Goal: Information Seeking & Learning: Check status

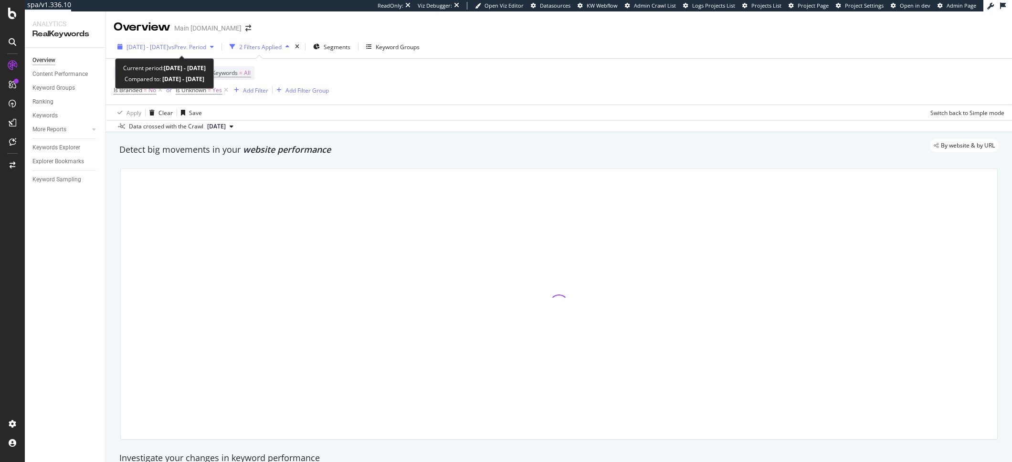
click at [137, 41] on div "2023 Mar. 27th - May. 21st vs Prev. Period" at bounding box center [166, 47] width 104 height 14
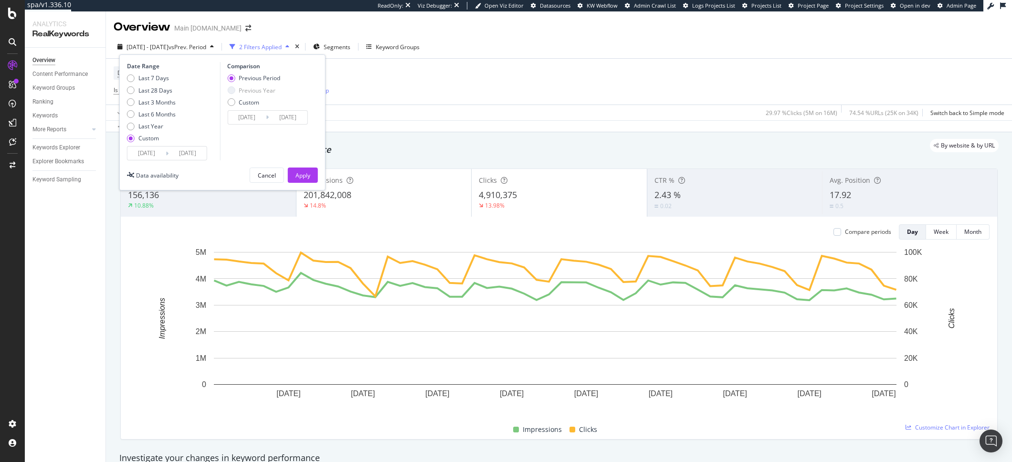
click at [425, 106] on div "Apply Clear Save 29.97 % Clicks ( 5M on 16M ) 74.54 % URLs ( 25K on 34K ) Switc…" at bounding box center [559, 113] width 906 height 16
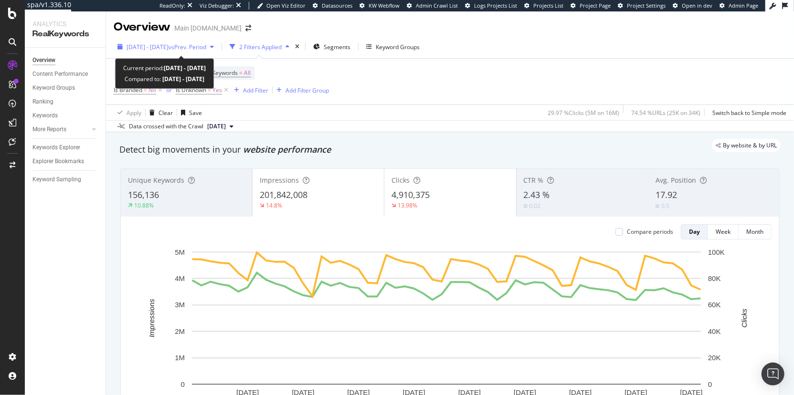
click at [152, 46] on span "[DATE] - [DATE]" at bounding box center [148, 47] width 42 height 8
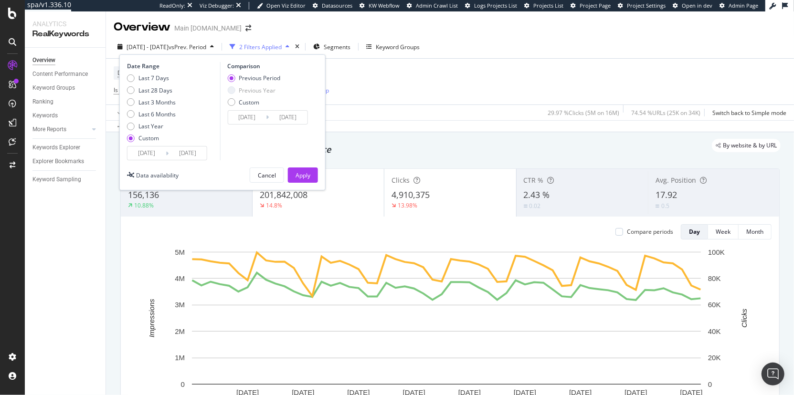
click at [138, 149] on input "2023/03/27" at bounding box center [146, 153] width 38 height 13
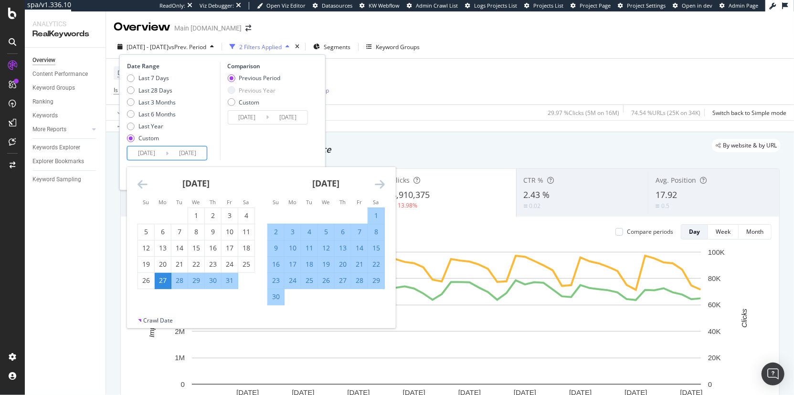
click at [383, 186] on icon "Move forward to switch to the next month." at bounding box center [380, 184] width 10 height 11
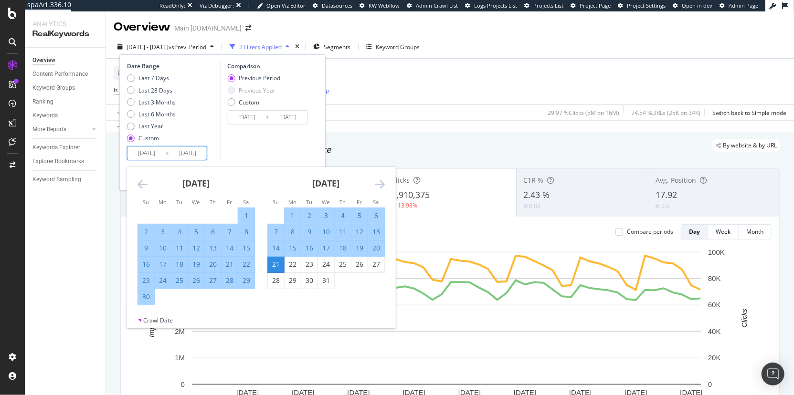
click at [383, 186] on icon "Move forward to switch to the next month." at bounding box center [380, 184] width 10 height 11
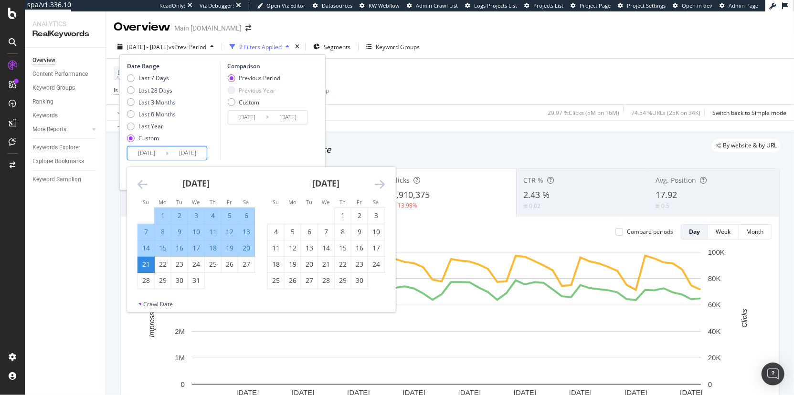
click at [383, 186] on icon "Move forward to switch to the next month." at bounding box center [380, 184] width 10 height 11
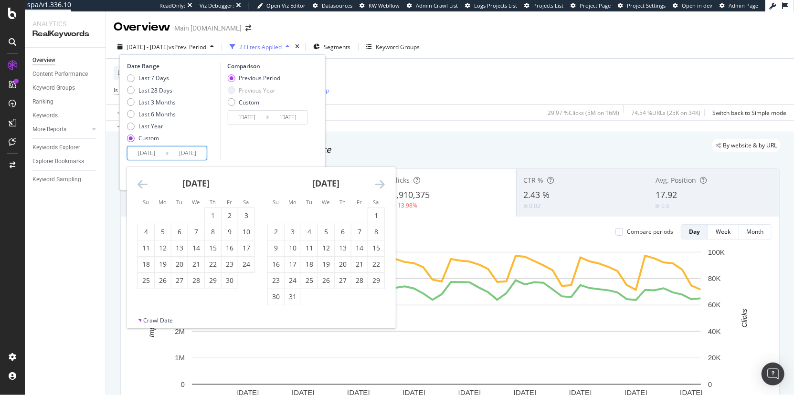
click at [383, 186] on icon "Move forward to switch to the next month." at bounding box center [380, 184] width 10 height 11
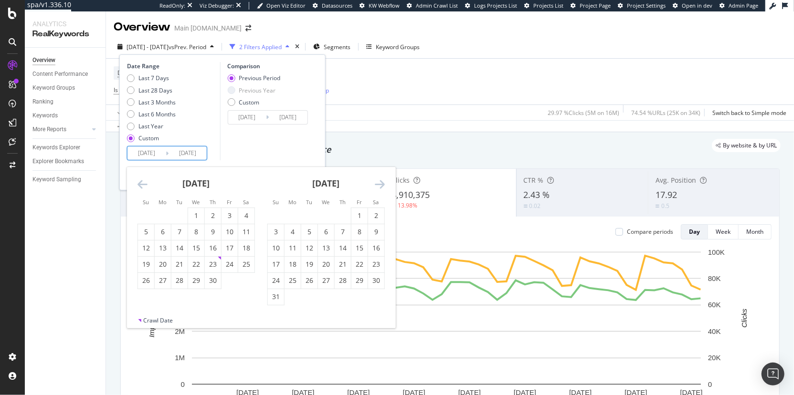
click at [383, 186] on icon "Move forward to switch to the next month." at bounding box center [380, 184] width 10 height 11
click at [402, 126] on div "Data crossed with the Crawl 2023 Nov. 23rd" at bounding box center [450, 125] width 688 height 11
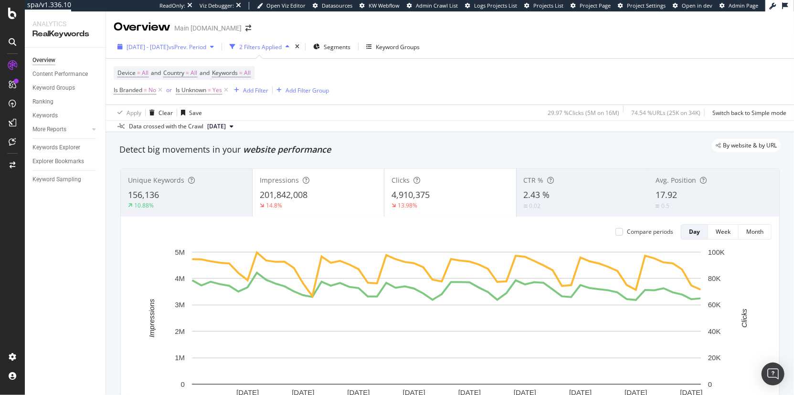
click at [148, 46] on span "[DATE] - [DATE]" at bounding box center [148, 47] width 42 height 8
click at [430, 64] on div "Device = All and Country = All and Keywords = All Is Branded = No or Is Unknown…" at bounding box center [450, 82] width 673 height 46
click at [125, 61] on div "Device = All and Country = All and Keywords = All Is Branded = No or Is Unknown…" at bounding box center [450, 82] width 673 height 46
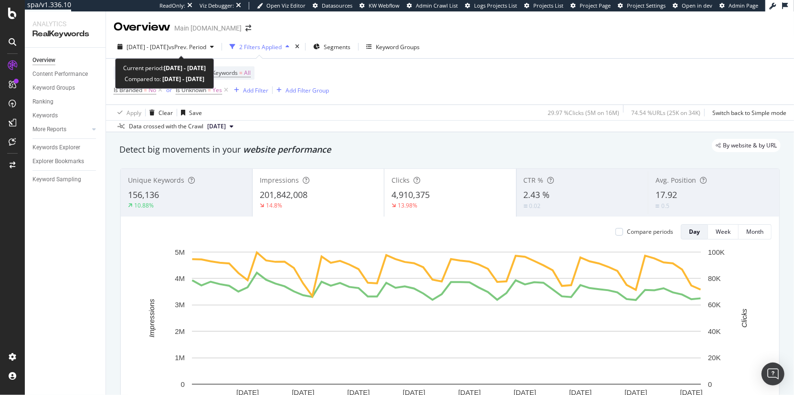
click at [141, 46] on span "[DATE] - [DATE]" at bounding box center [148, 47] width 42 height 8
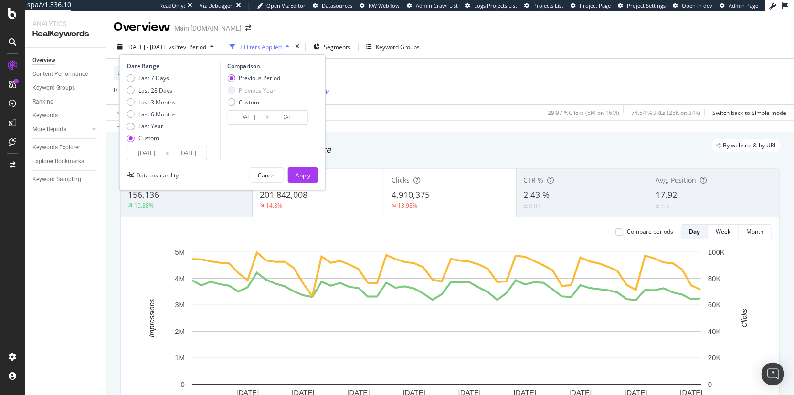
click at [151, 113] on div "Last 6 Months" at bounding box center [156, 114] width 37 height 8
type input "2025/02/21"
type input "2025/08/20"
type input "2024/08/23"
type input "2025/02/20"
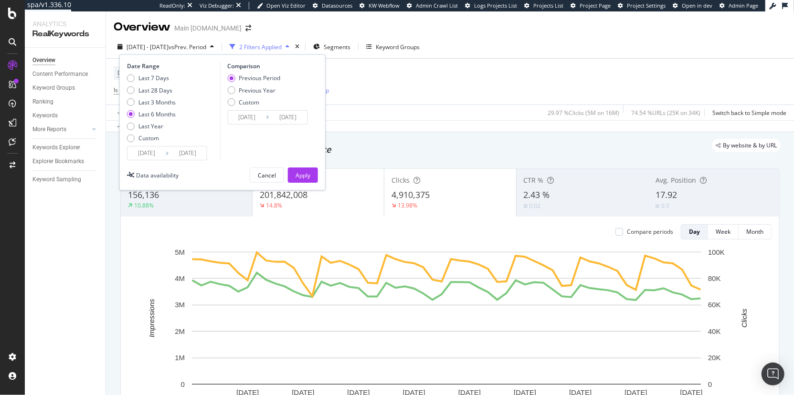
click at [313, 174] on button "Apply" at bounding box center [303, 175] width 30 height 15
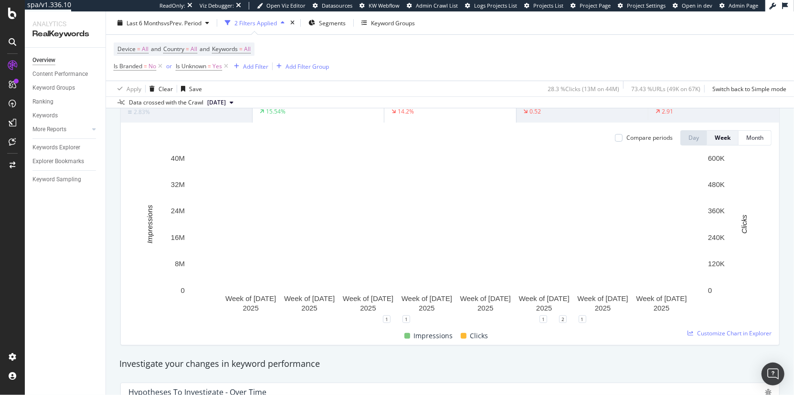
scroll to position [92, 0]
